Goal: Task Accomplishment & Management: Use online tool/utility

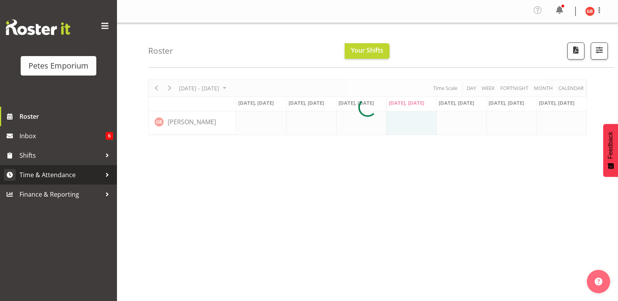
click at [50, 173] on span "Time & Attendance" at bounding box center [60, 175] width 82 height 12
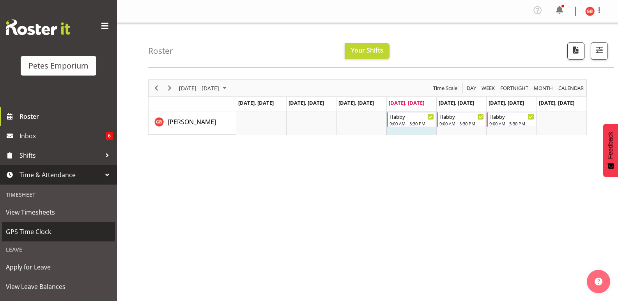
click at [37, 231] on span "GPS Time Clock" at bounding box center [58, 232] width 105 height 12
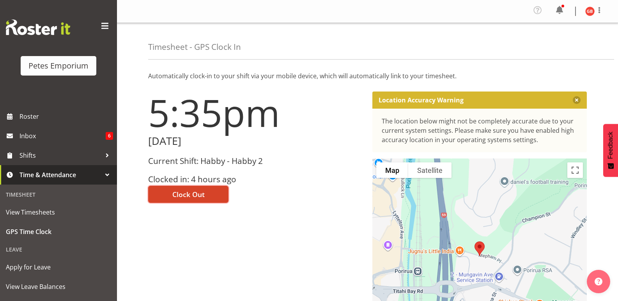
click at [198, 196] on span "Clock Out" at bounding box center [188, 194] width 32 height 10
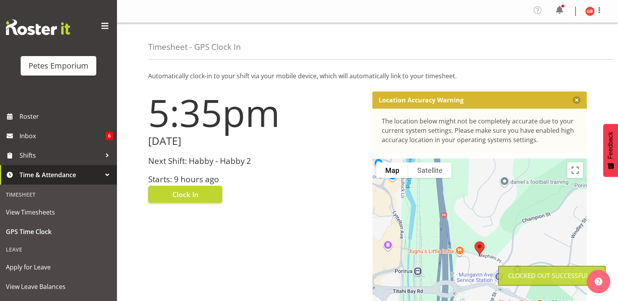
click at [586, 11] on img at bounding box center [589, 11] width 9 height 9
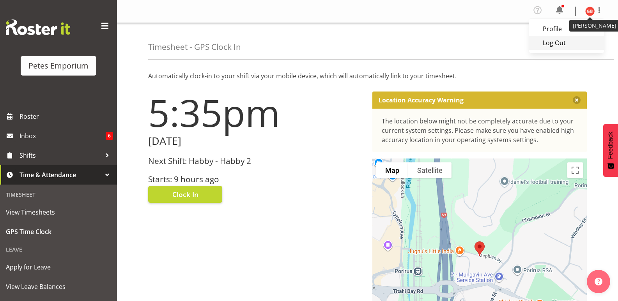
click at [550, 47] on link "Log Out" at bounding box center [566, 43] width 75 height 14
